Goal: Transaction & Acquisition: Subscribe to service/newsletter

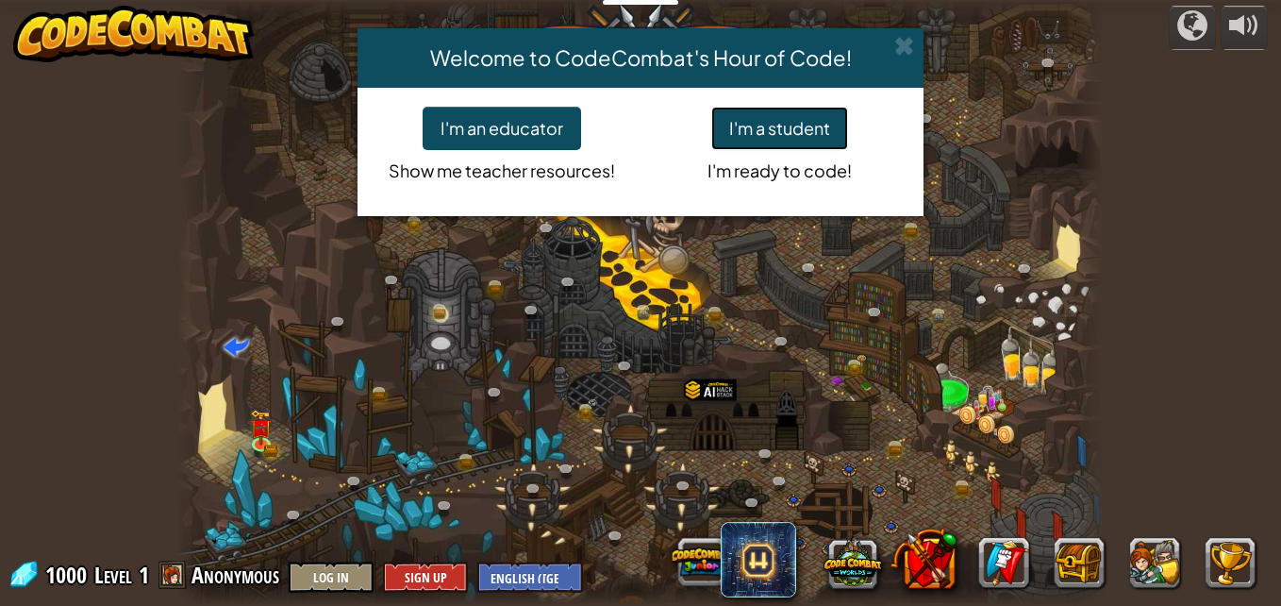
click at [788, 132] on button "I'm a student" at bounding box center [779, 128] width 137 height 43
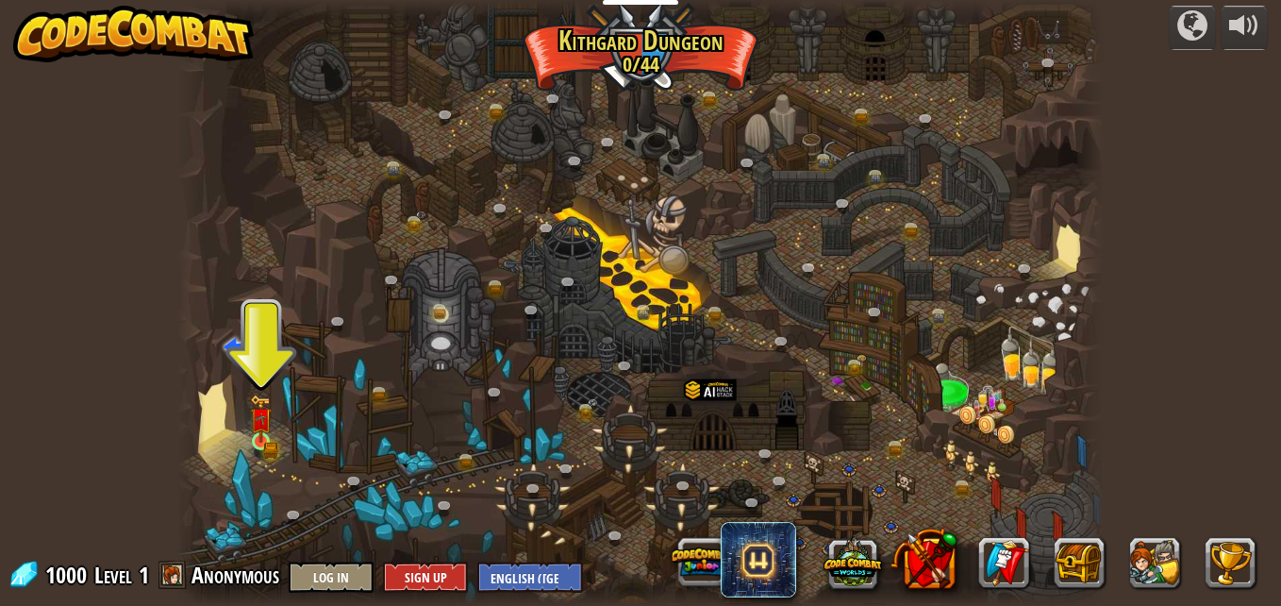
click at [266, 436] on img at bounding box center [261, 418] width 22 height 48
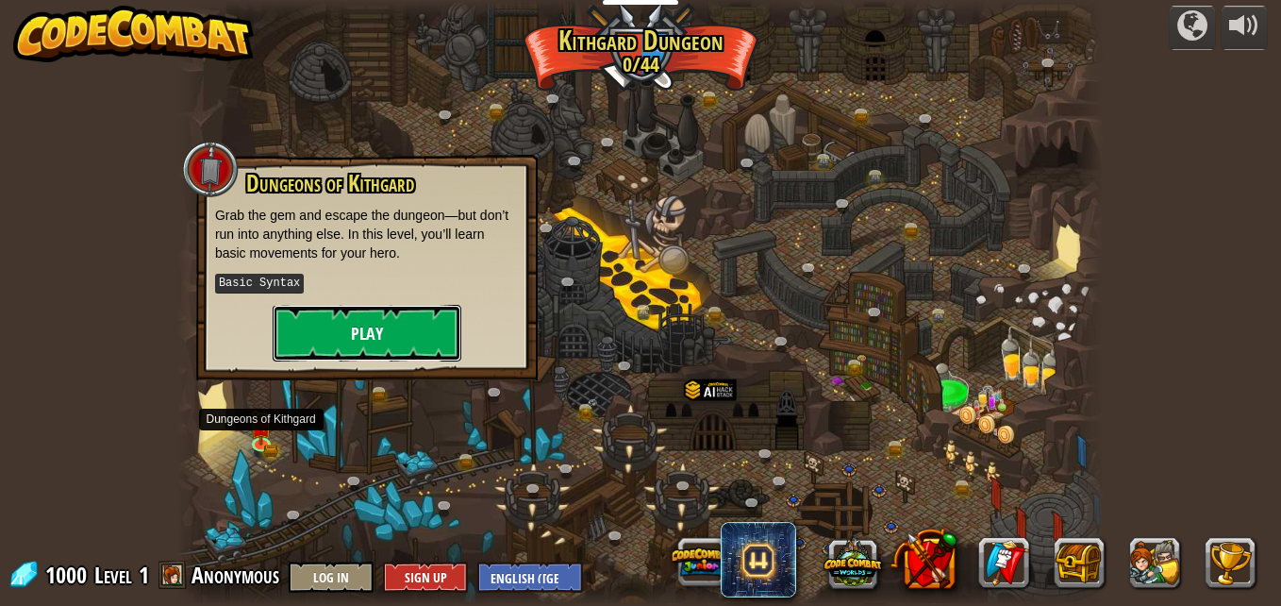
click at [429, 327] on button "Play" at bounding box center [367, 333] width 189 height 57
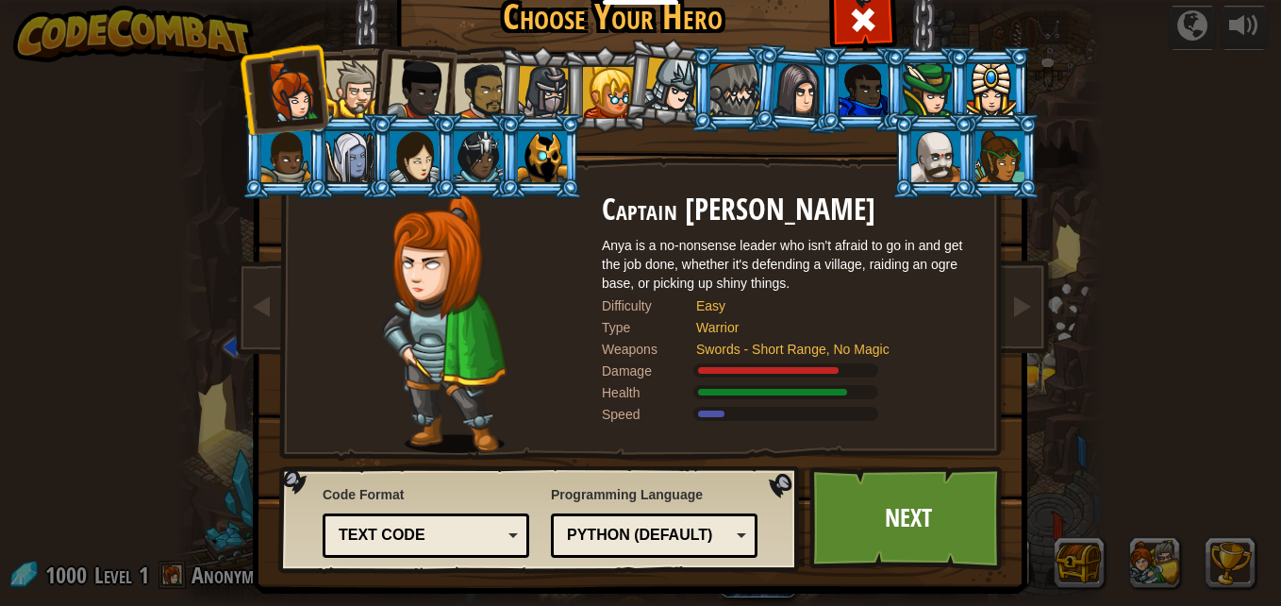
click at [535, 167] on div at bounding box center [542, 156] width 49 height 51
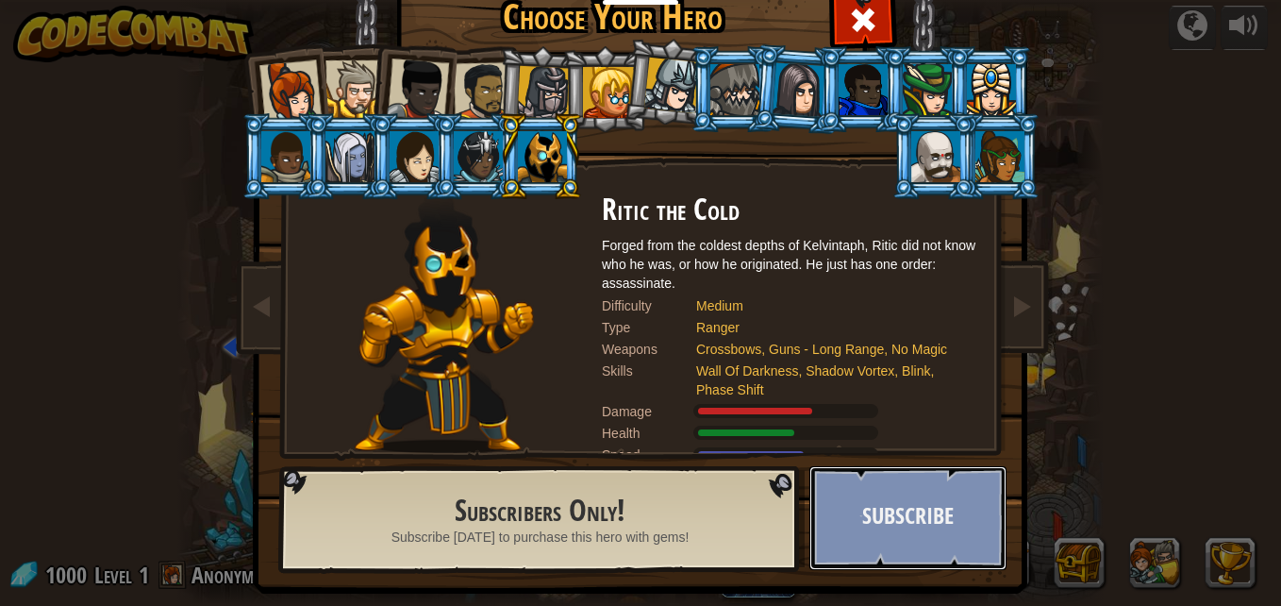
click at [917, 569] on button "Subscribe" at bounding box center [907, 518] width 197 height 104
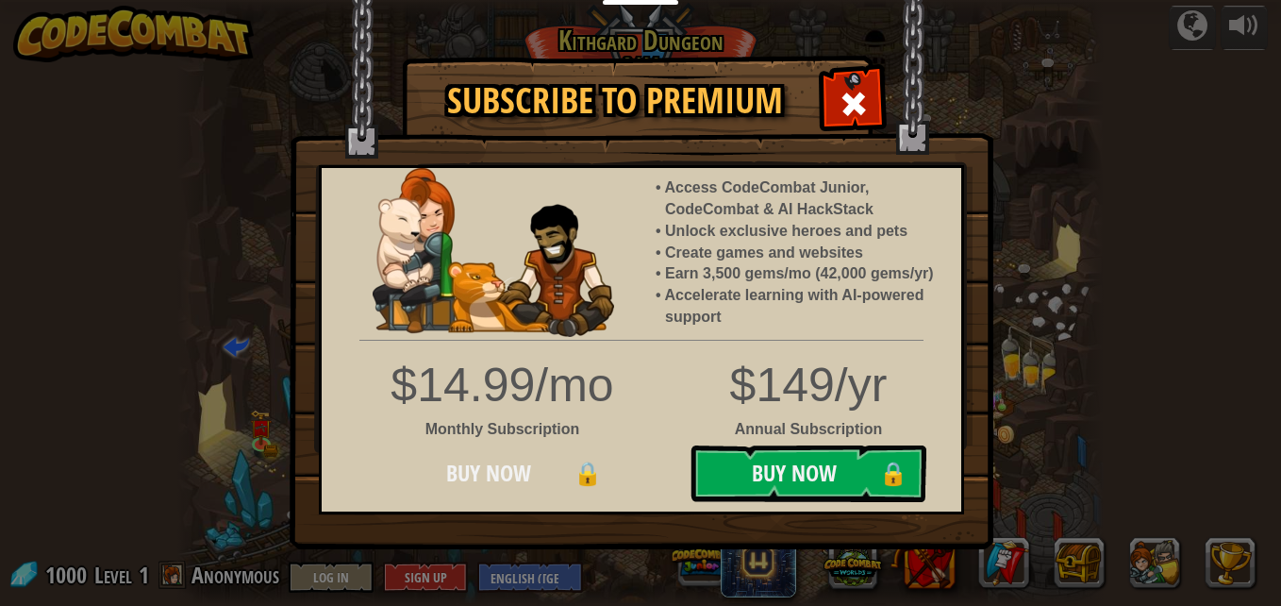
click at [504, 484] on button "Buy Now 🔒" at bounding box center [503, 473] width 236 height 57
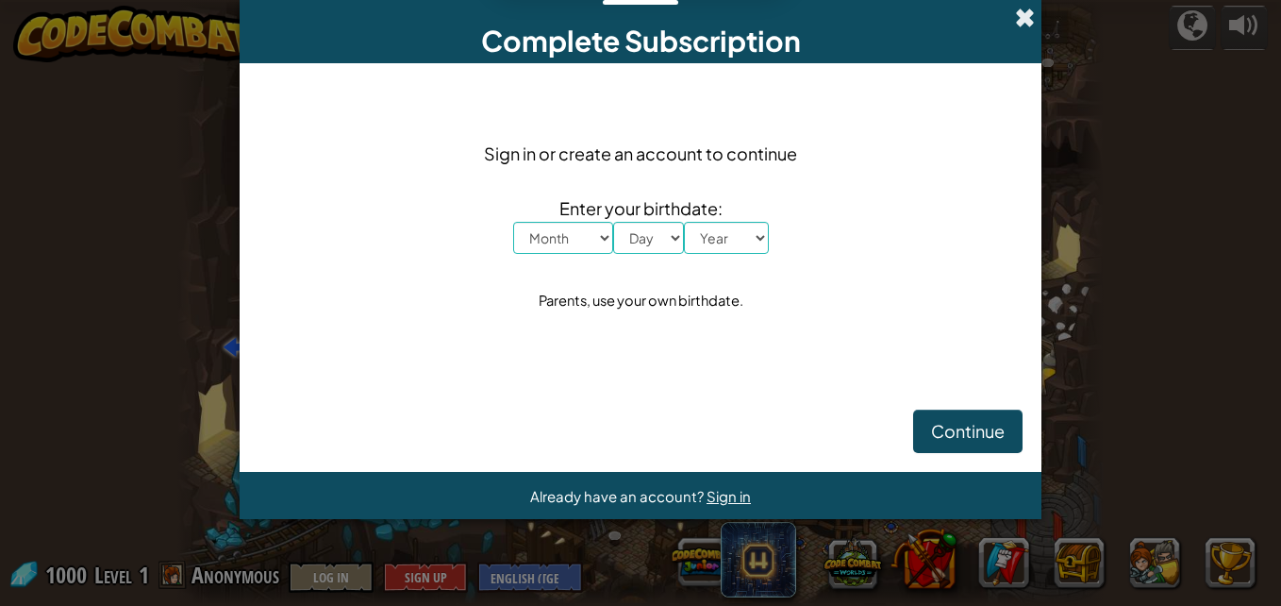
click at [1027, 17] on span at bounding box center [1025, 18] width 20 height 20
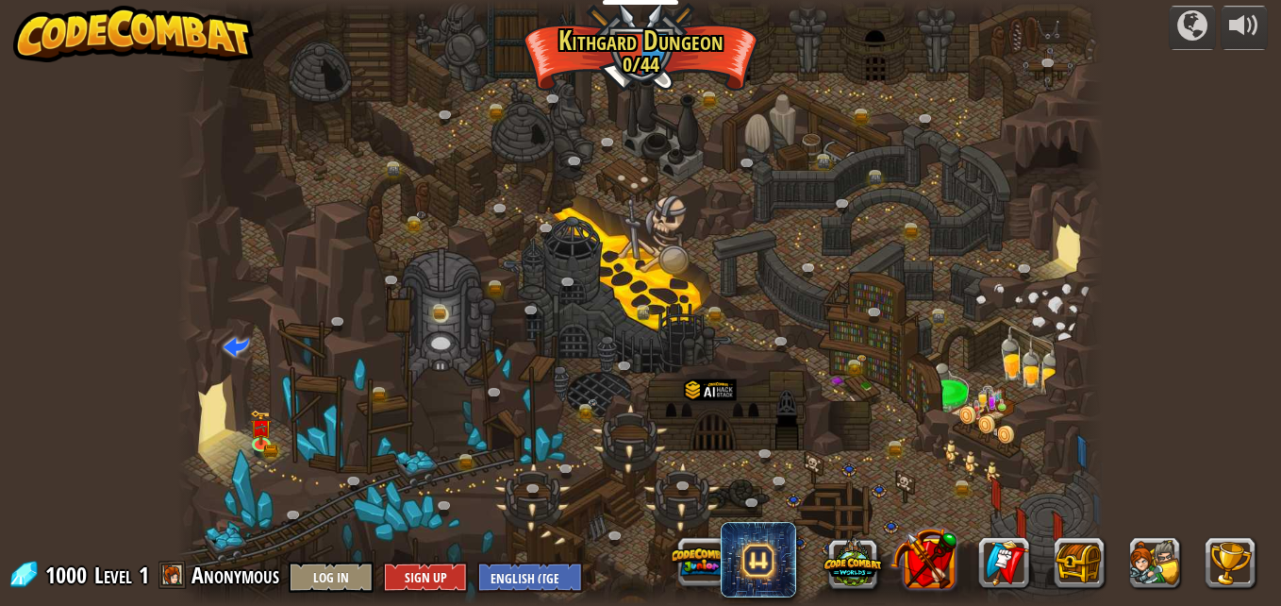
click at [930, 569] on button at bounding box center [923, 557] width 66 height 66
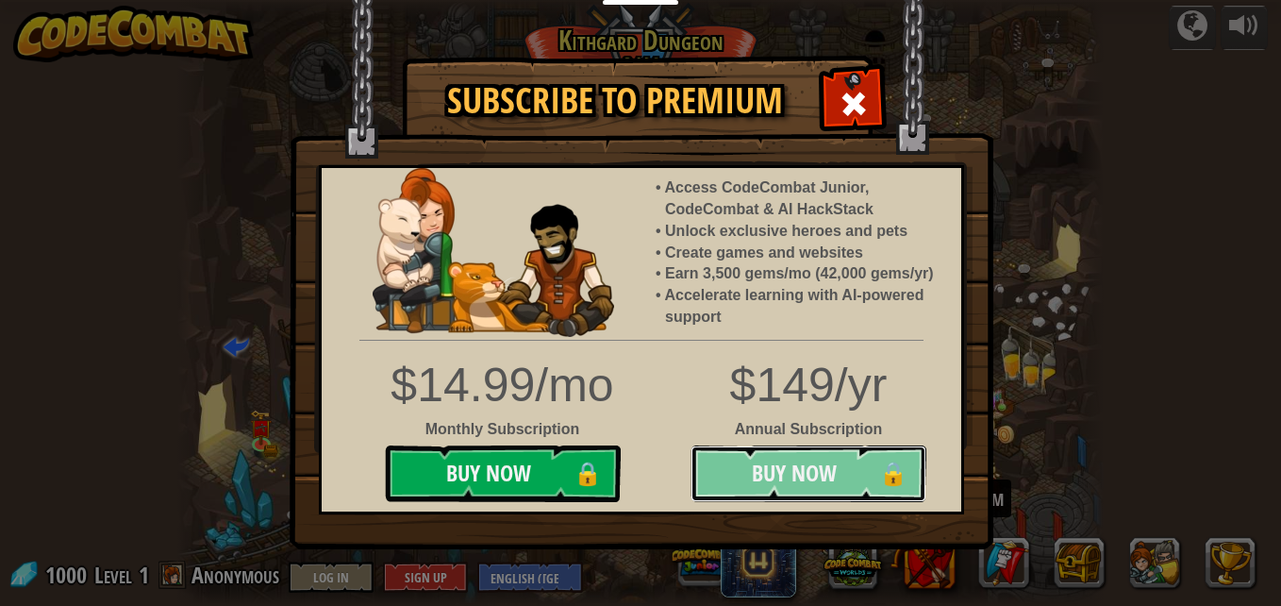
click at [838, 496] on button "Buy Now 🔒" at bounding box center [808, 473] width 236 height 57
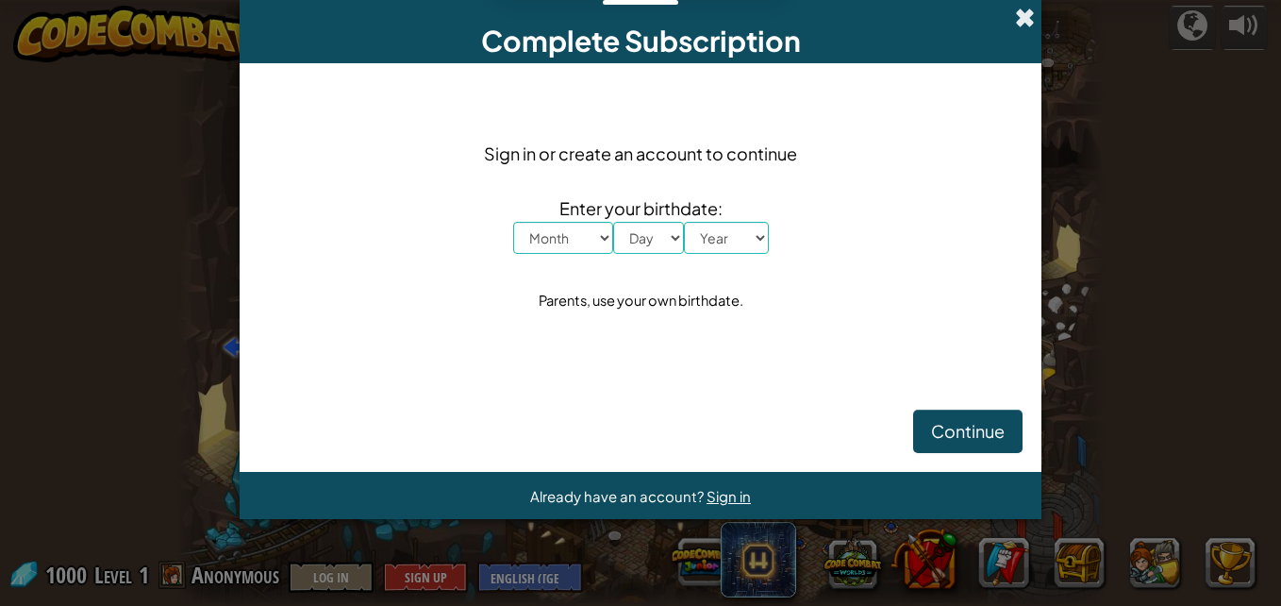
click at [1022, 17] on span at bounding box center [1025, 18] width 20 height 20
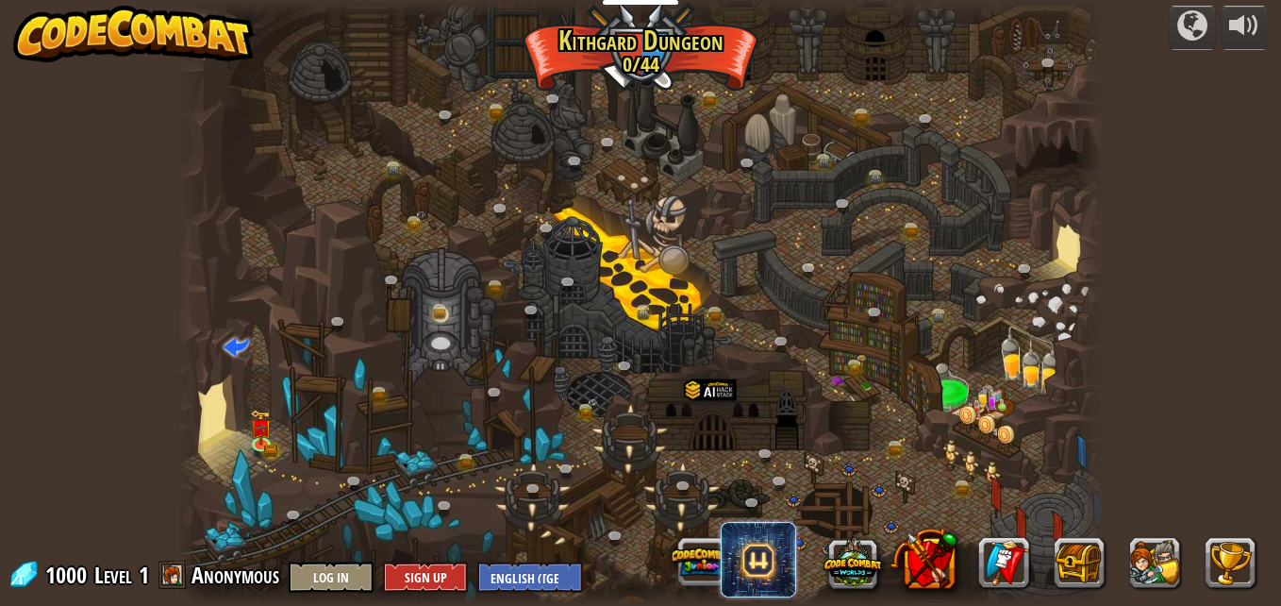
click at [757, 575] on span at bounding box center [758, 559] width 75 height 75
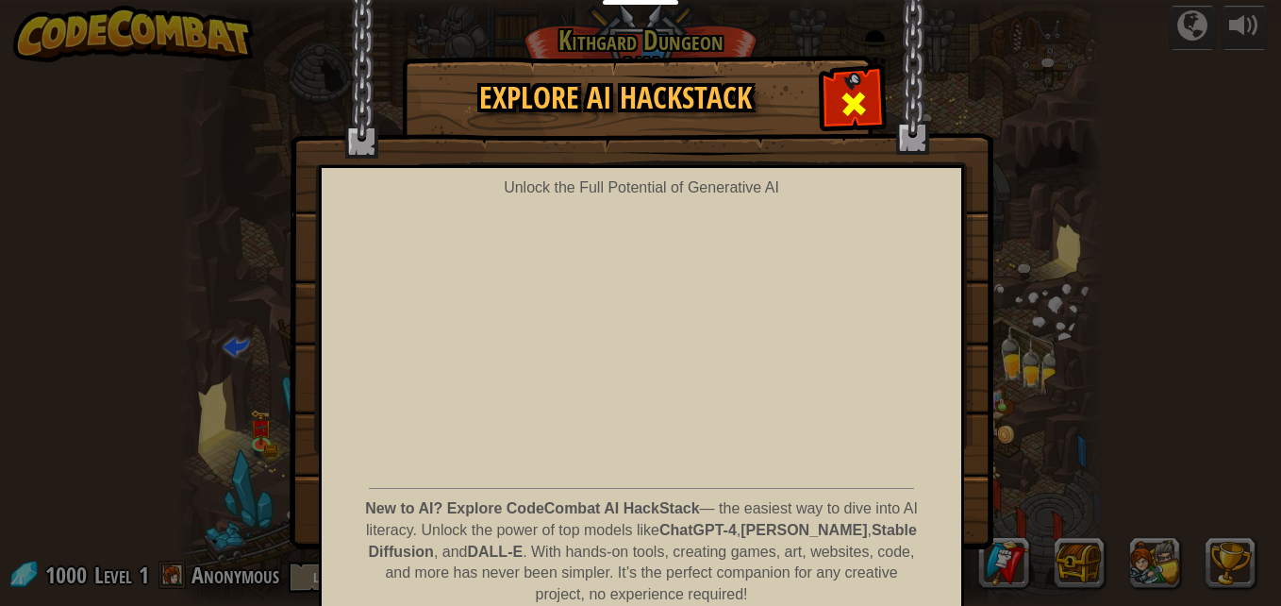
click at [839, 95] on span at bounding box center [854, 104] width 30 height 30
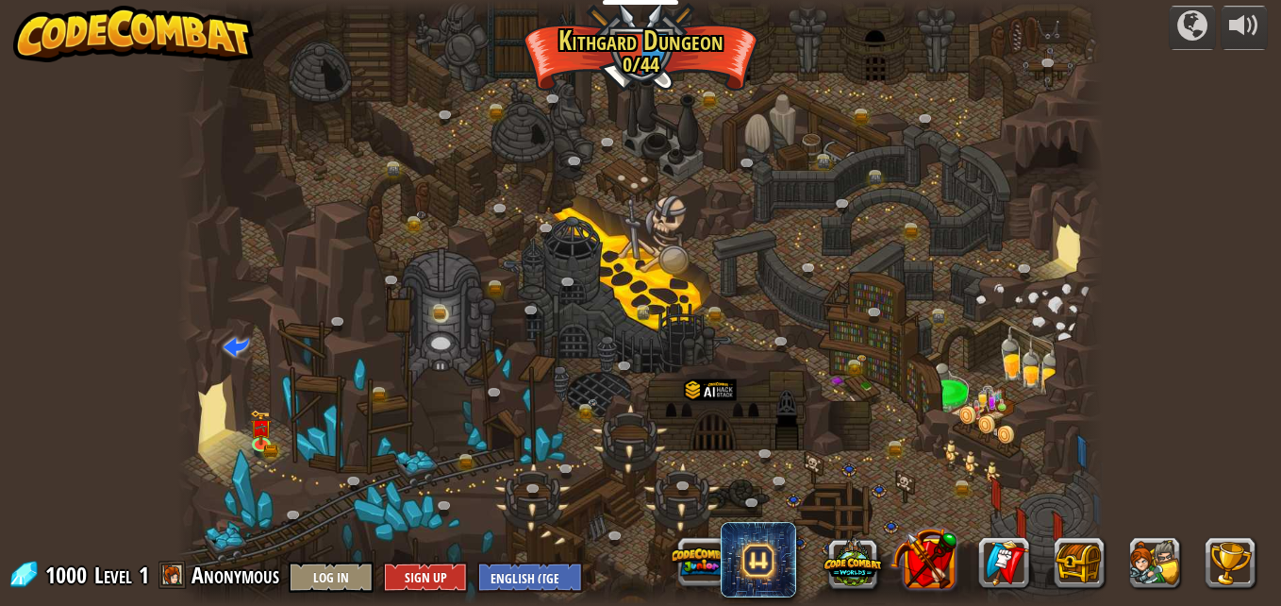
click at [933, 576] on button at bounding box center [923, 557] width 66 height 66
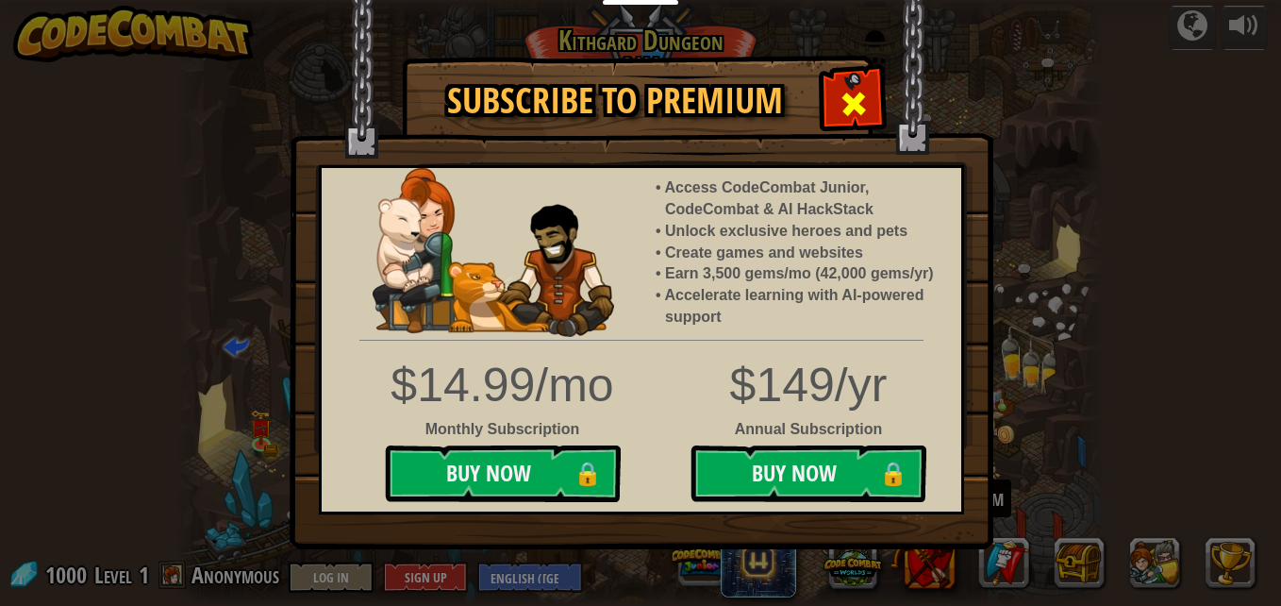
click at [852, 105] on span at bounding box center [854, 104] width 30 height 30
